Goal: Navigation & Orientation: Find specific page/section

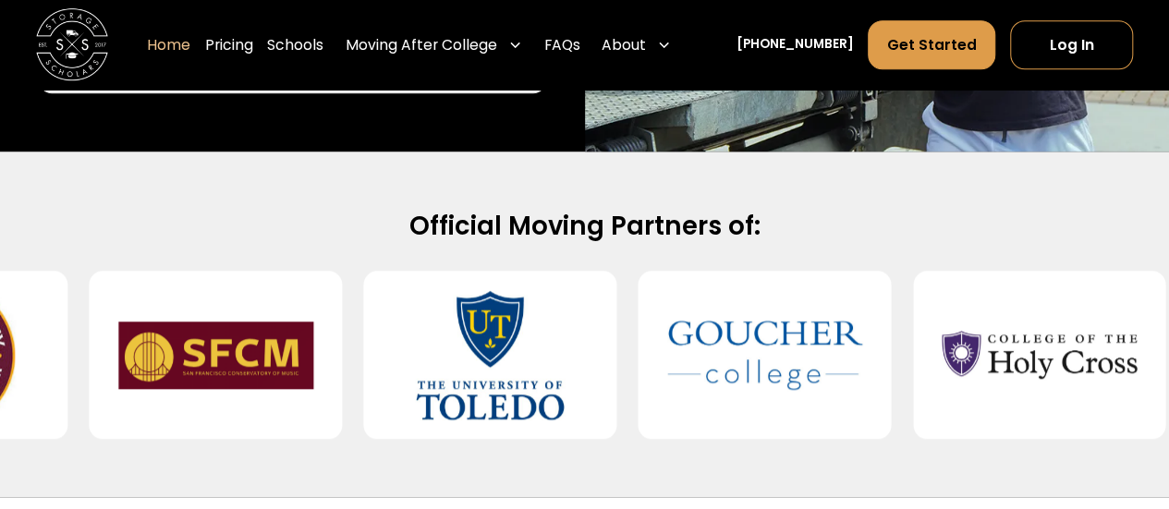
scroll to position [736, 0]
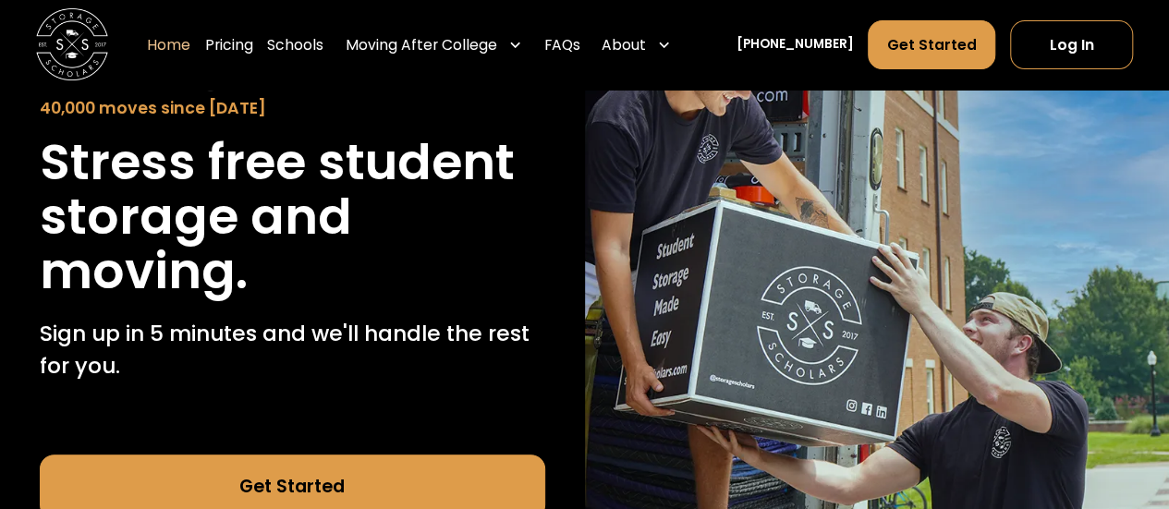
scroll to position [0, 0]
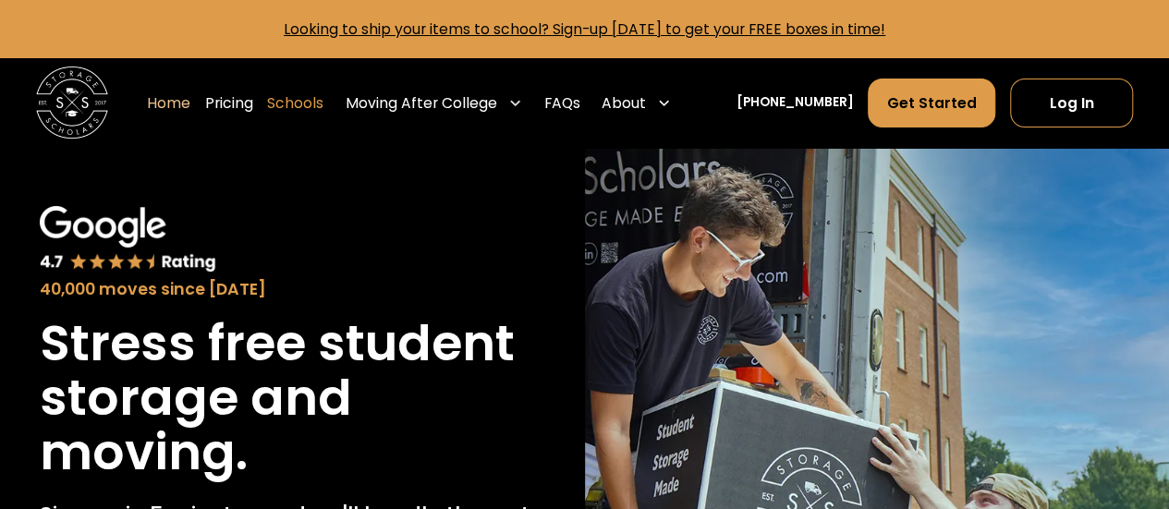
click at [320, 115] on link "Schools" at bounding box center [295, 103] width 56 height 51
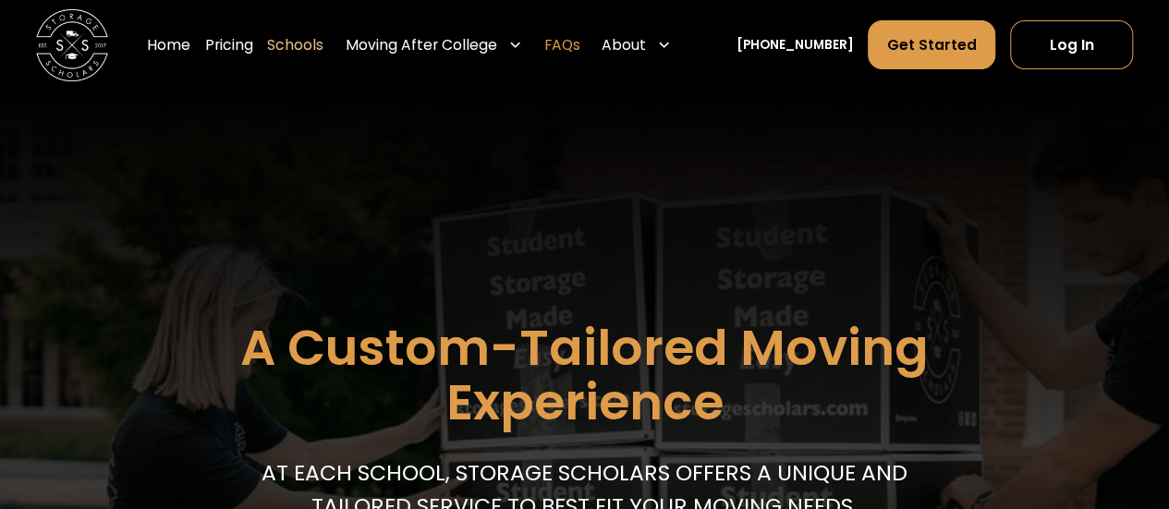
click at [580, 49] on link "FAQs" at bounding box center [562, 45] width 36 height 51
